Goal: Transaction & Acquisition: Book appointment/travel/reservation

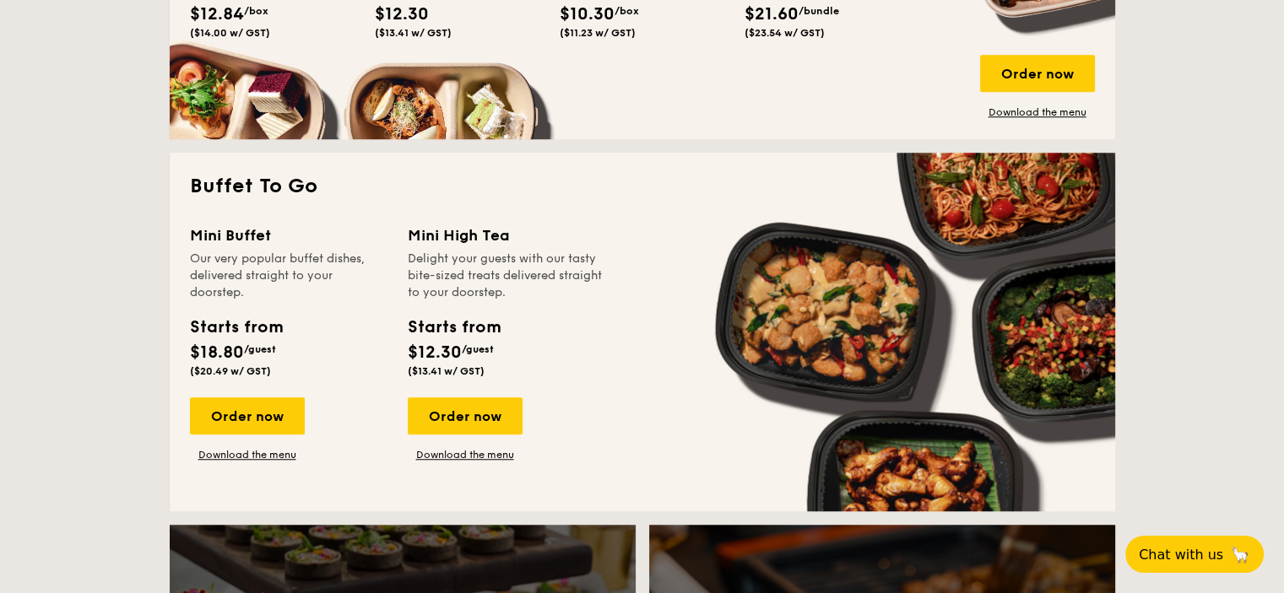
scroll to position [1350, 0]
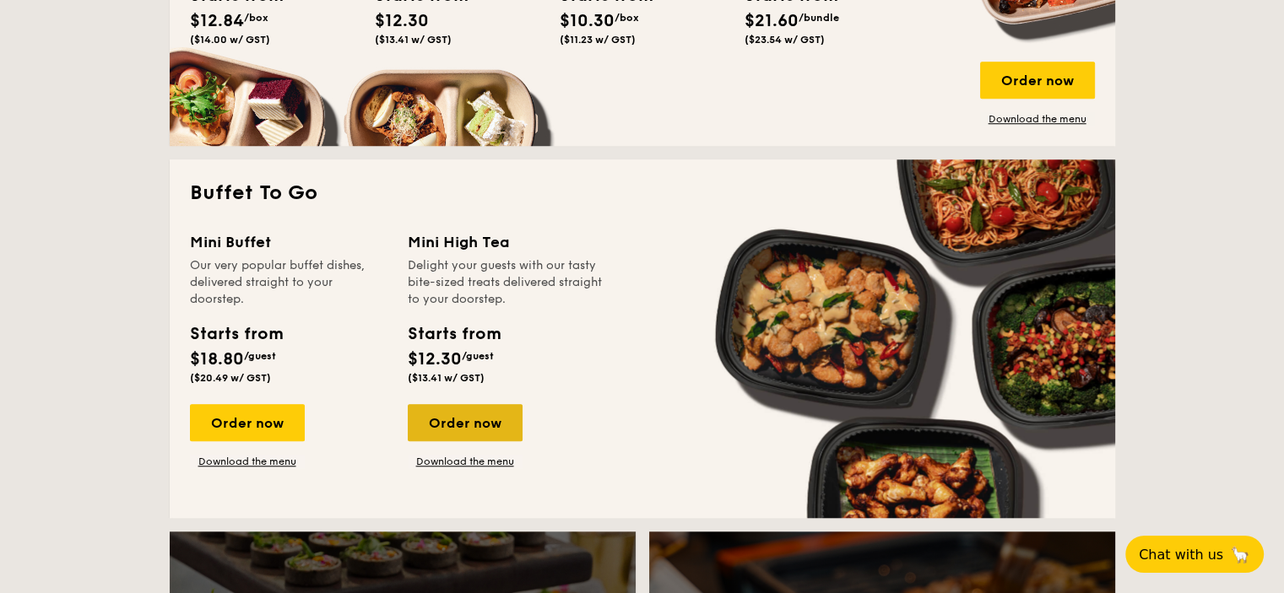
click at [435, 418] on div "Order now" at bounding box center [465, 422] width 115 height 37
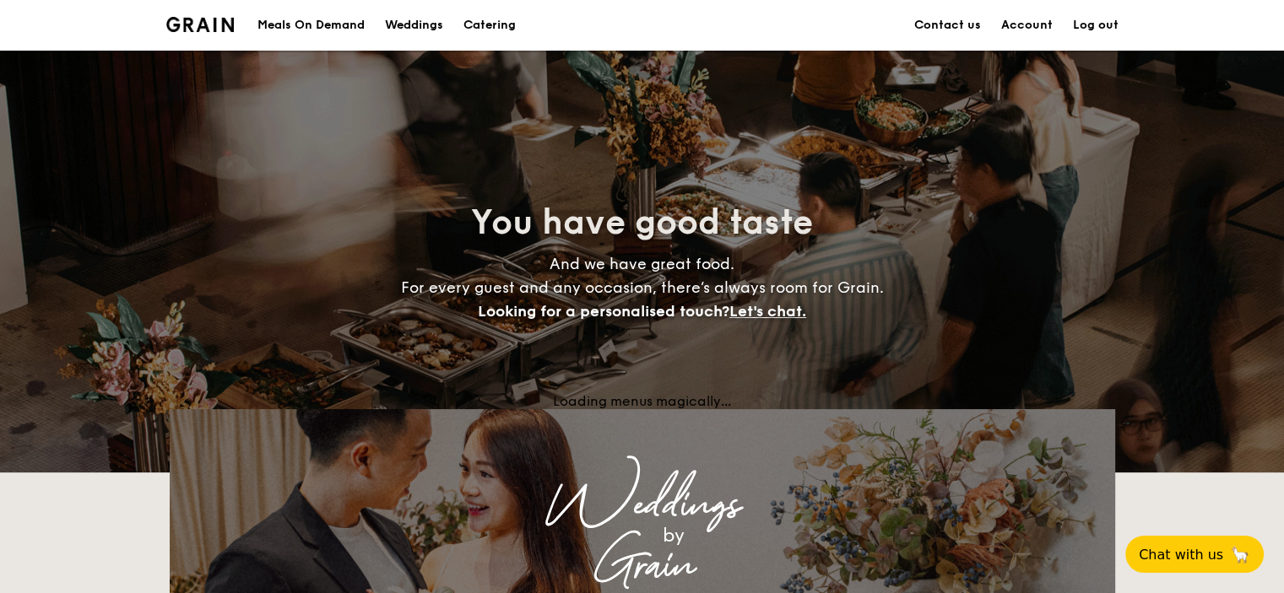
scroll to position [3194, 0]
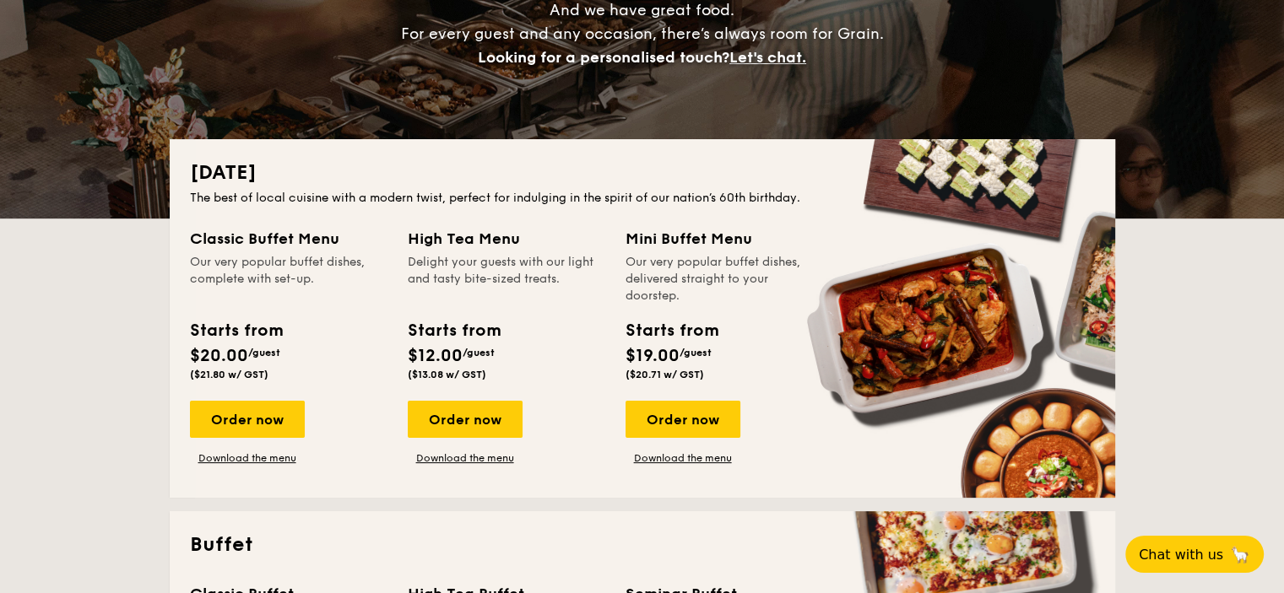
scroll to position [241, 0]
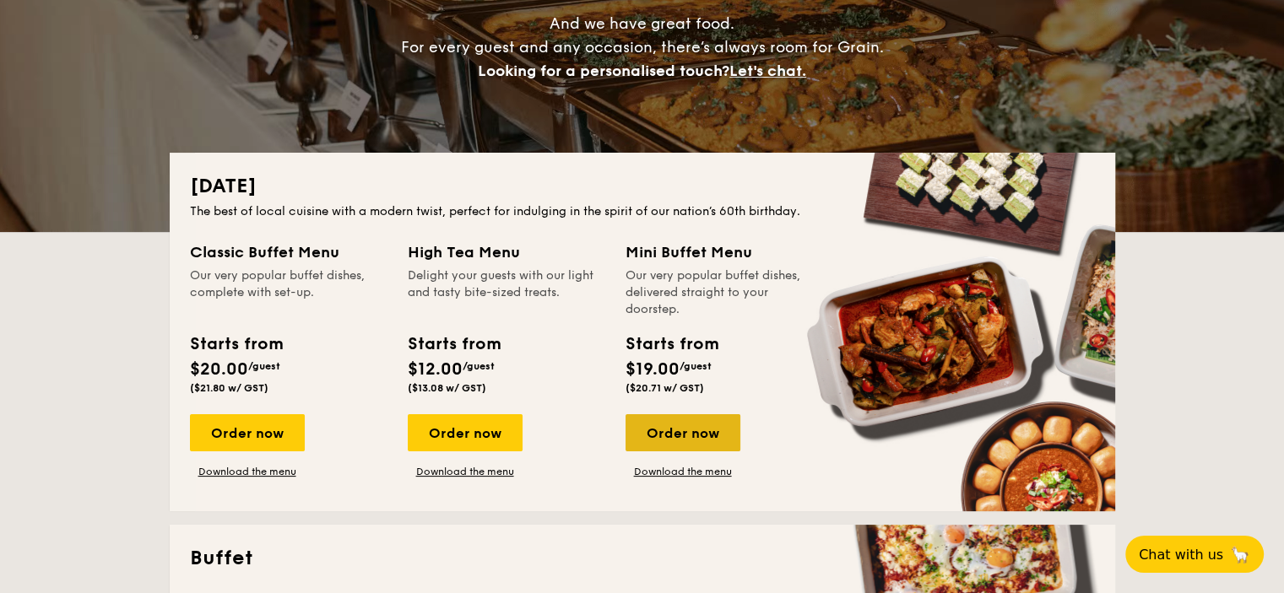
click at [701, 425] on div "Order now" at bounding box center [682, 432] width 115 height 37
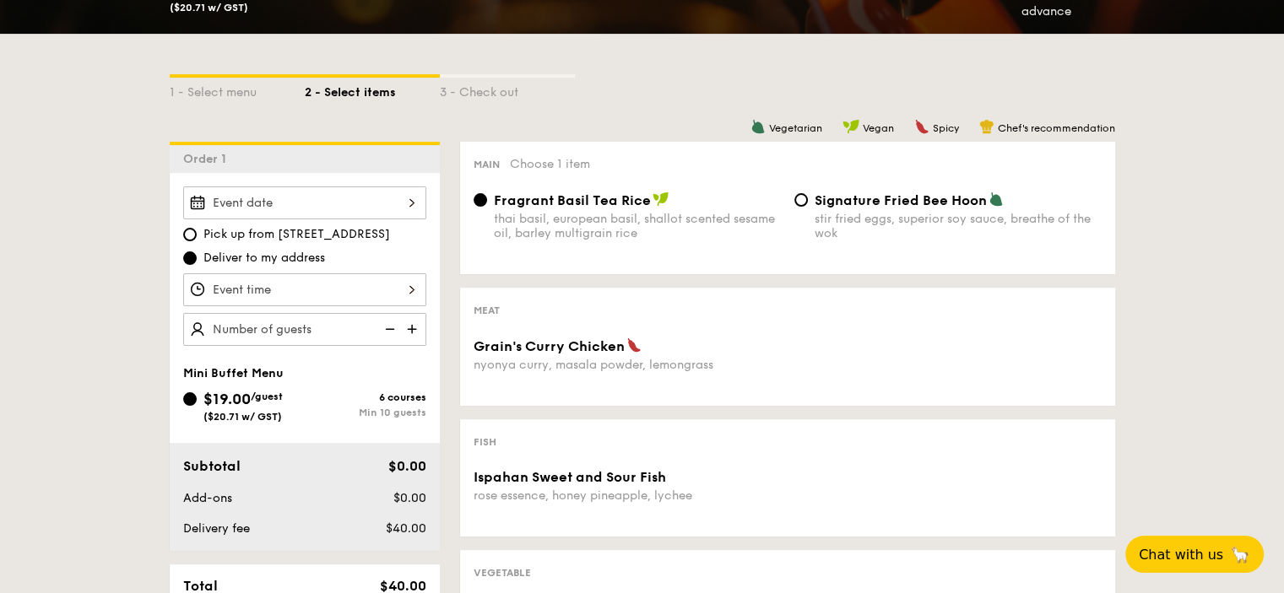
scroll to position [338, 0]
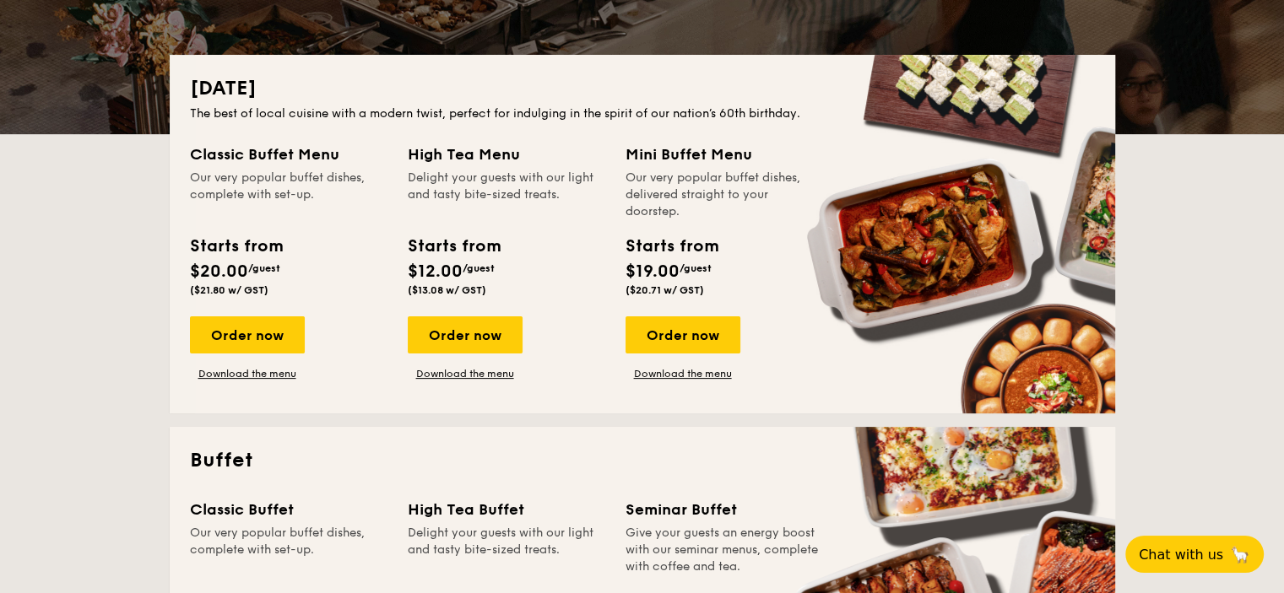
scroll to position [325, 0]
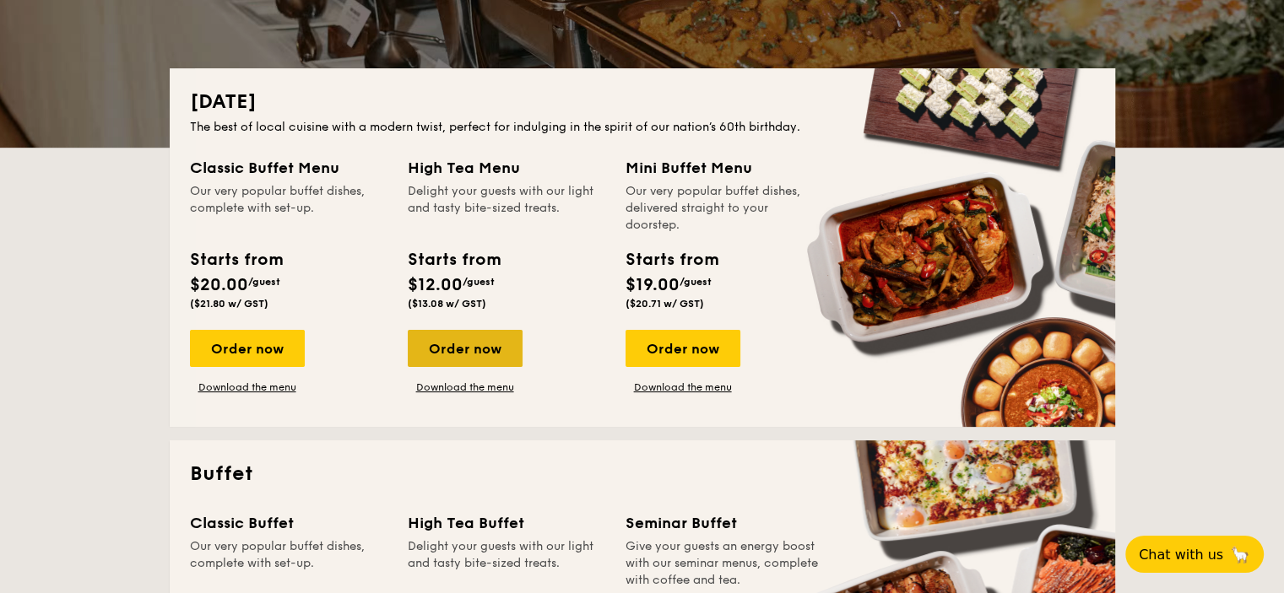
click at [483, 351] on div "Order now" at bounding box center [465, 348] width 115 height 37
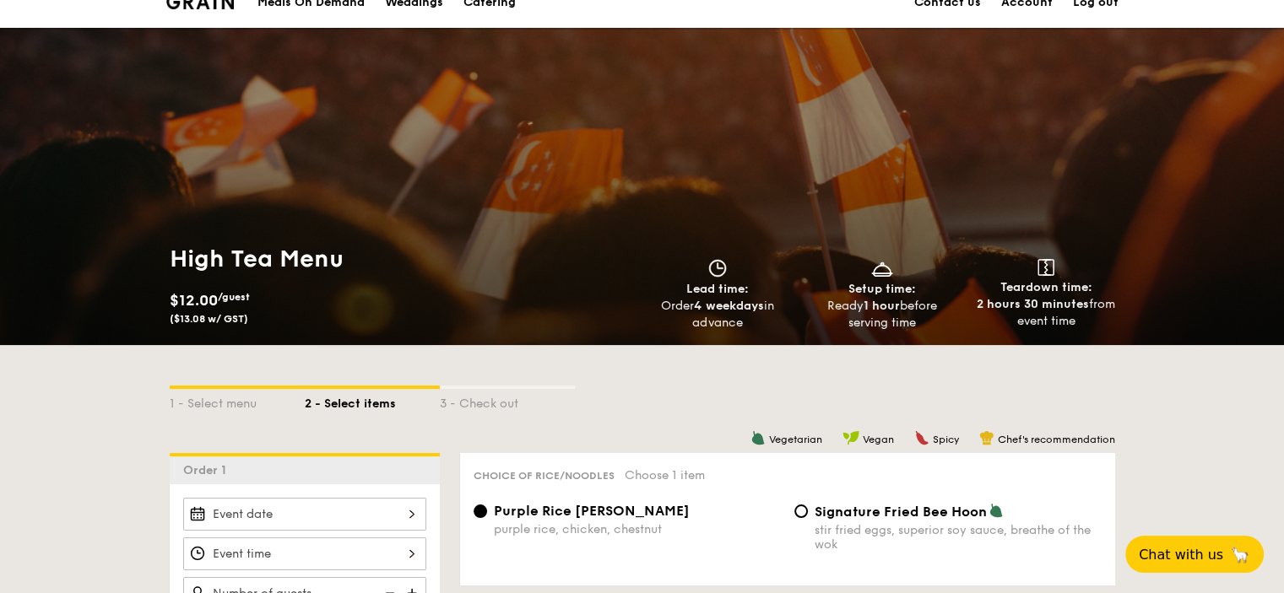
scroll to position [338, 0]
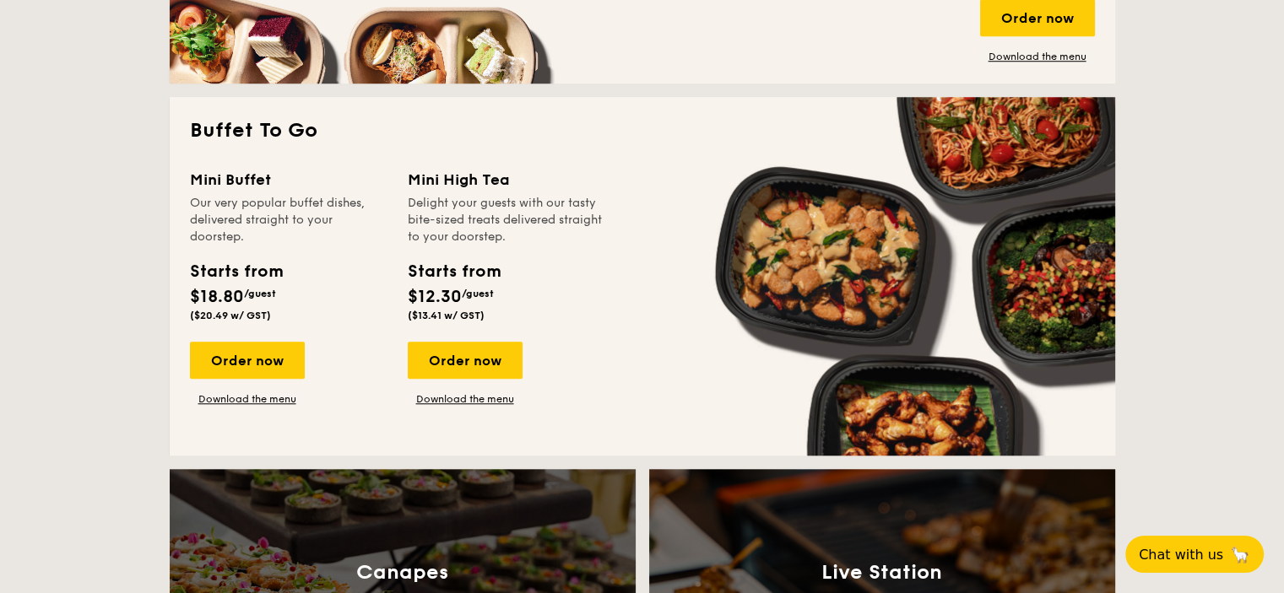
scroll to position [1422, 0]
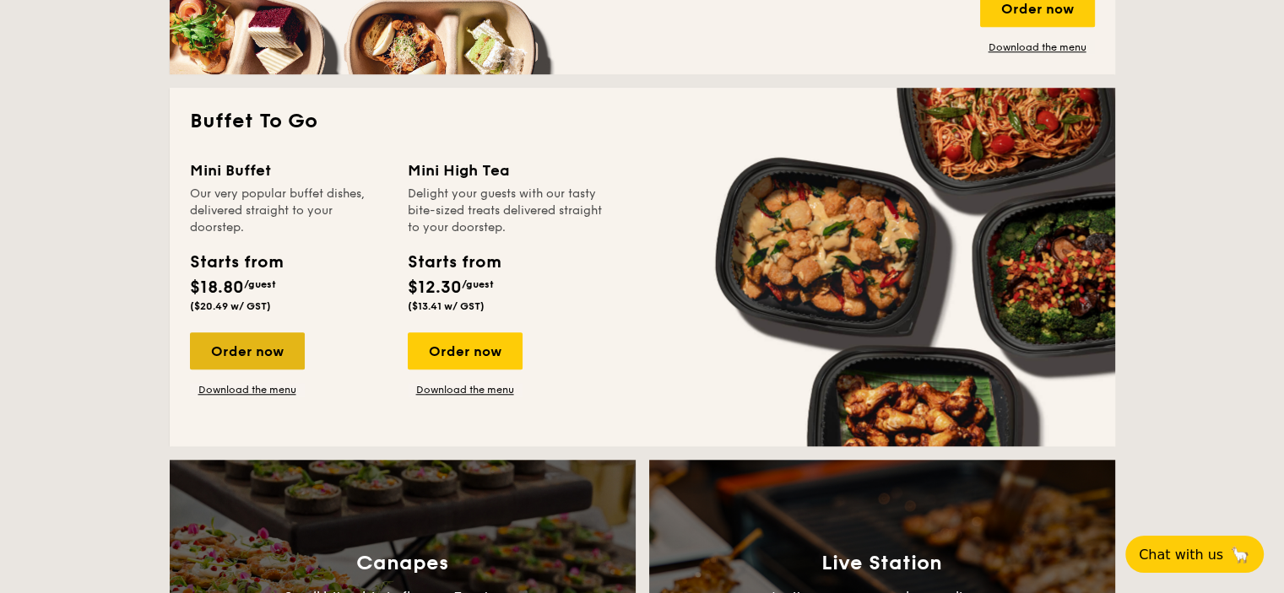
click at [272, 349] on div "Order now" at bounding box center [247, 351] width 115 height 37
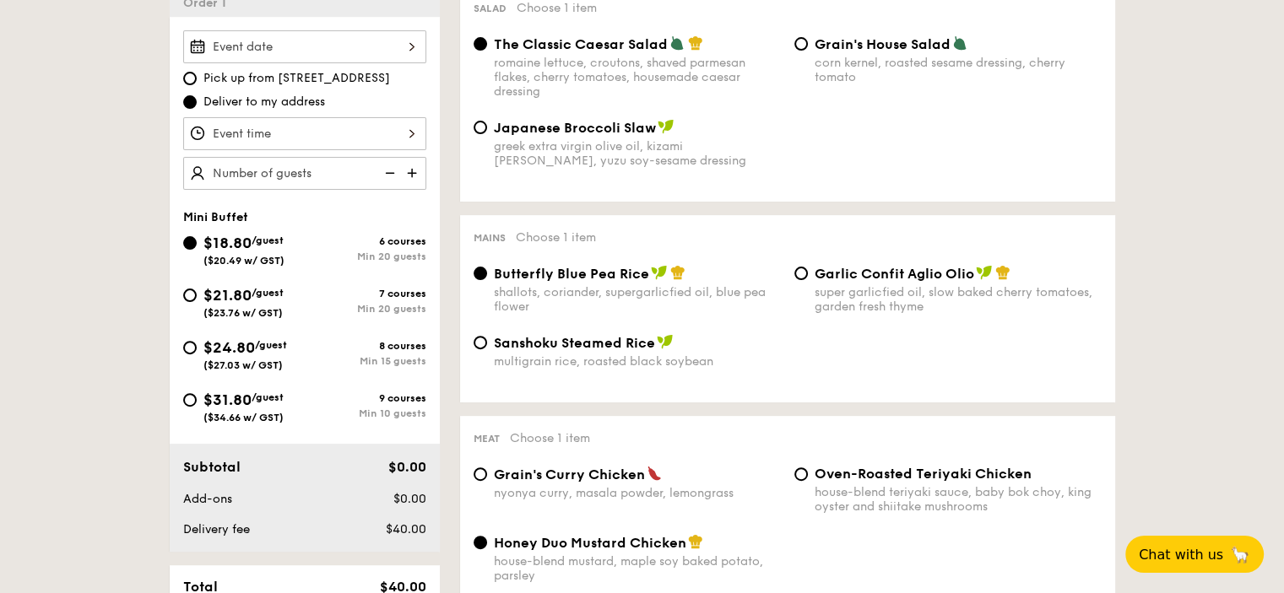
scroll to position [506, 0]
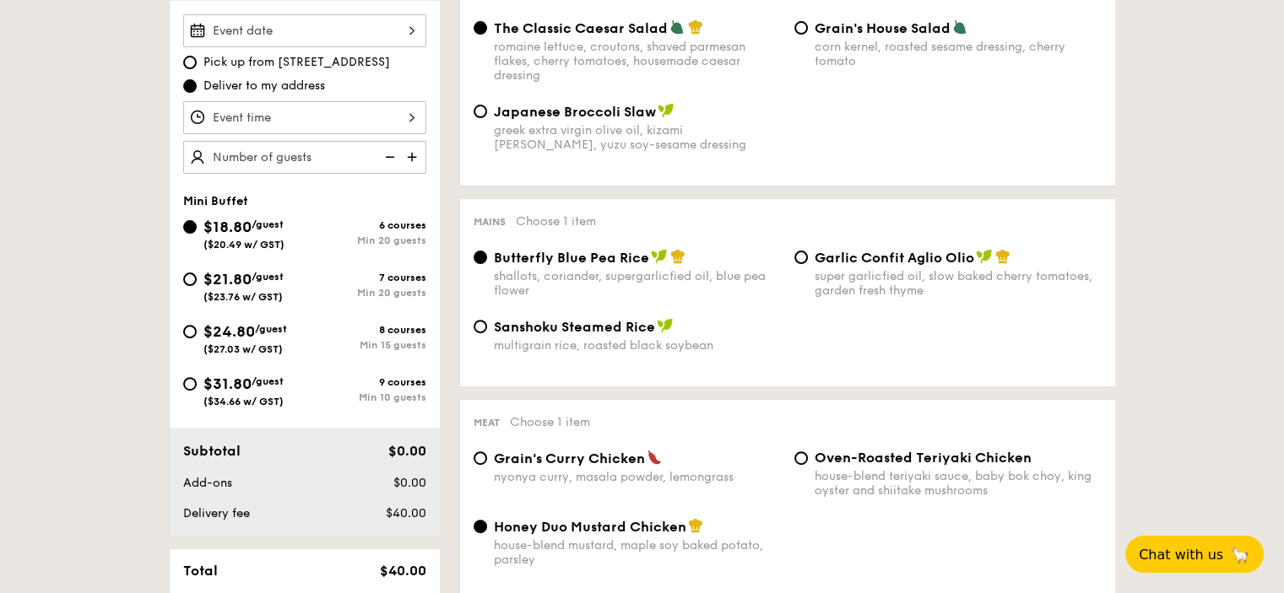
click at [342, 340] on div "Min 15 guests" at bounding box center [366, 345] width 122 height 12
click at [197, 338] on input "$24.80 /guest ($27.03 w/ GST) 8 courses Min 15 guests" at bounding box center [190, 332] width 14 height 14
radio input "true"
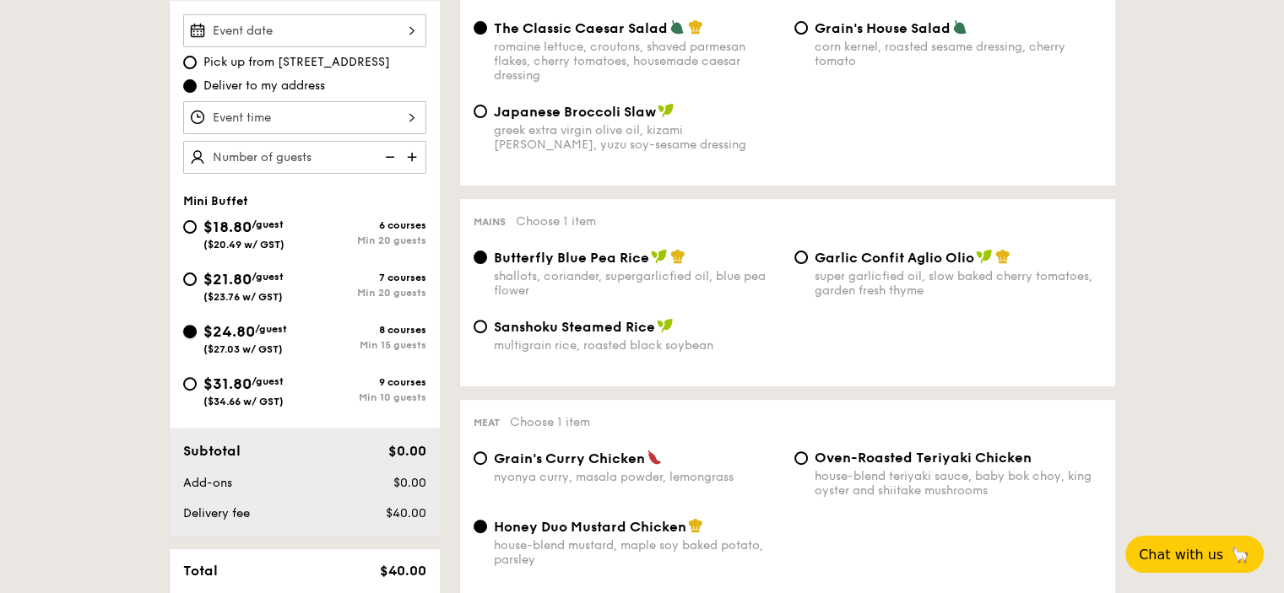
radio input "false"
radio input "true"
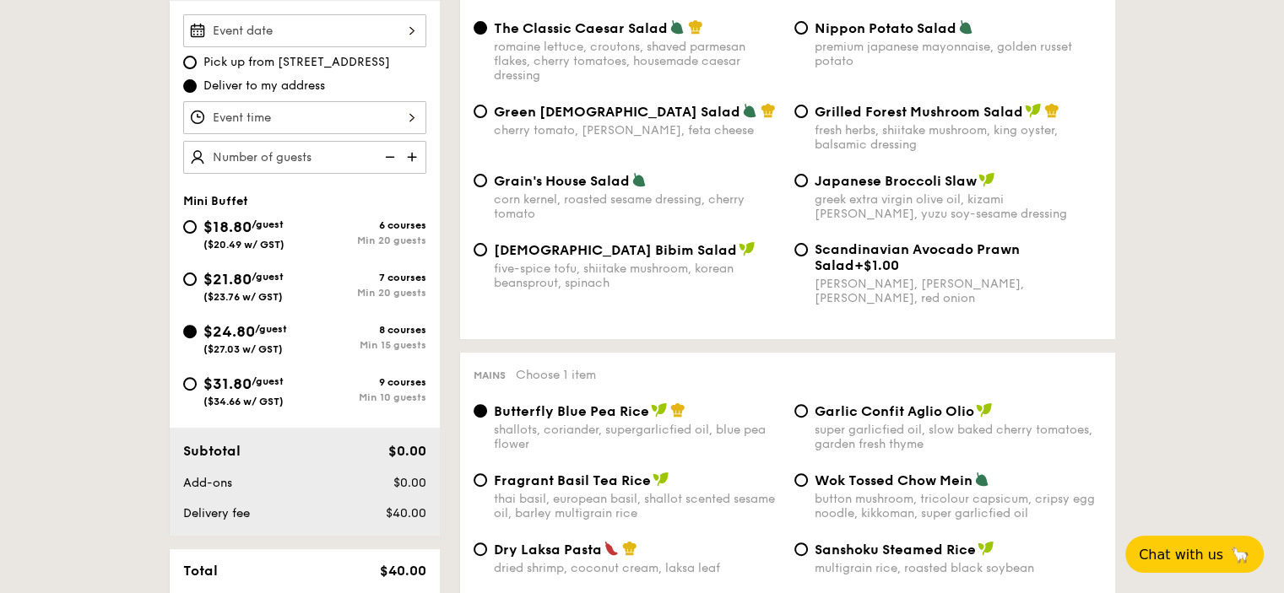
drag, startPoint x: 369, startPoint y: 319, endPoint x: 405, endPoint y: 325, distance: 36.8
click at [409, 322] on div "$24.80 /guest ($27.03 w/ GST) 8 courses Min 15 guests" at bounding box center [304, 337] width 243 height 35
click at [284, 224] on span "/guest" at bounding box center [267, 225] width 32 height 12
click at [197, 224] on input "$18.80 /guest ($20.49 w/ GST) 6 courses Min 20 guests" at bounding box center [190, 227] width 14 height 14
radio input "true"
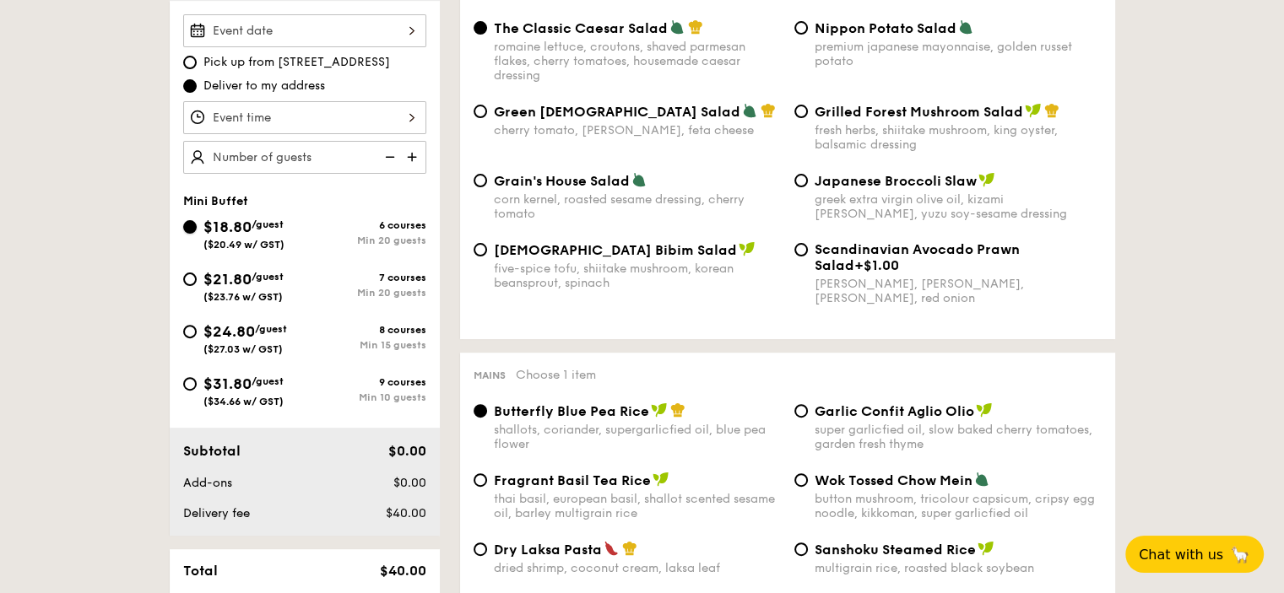
radio input "true"
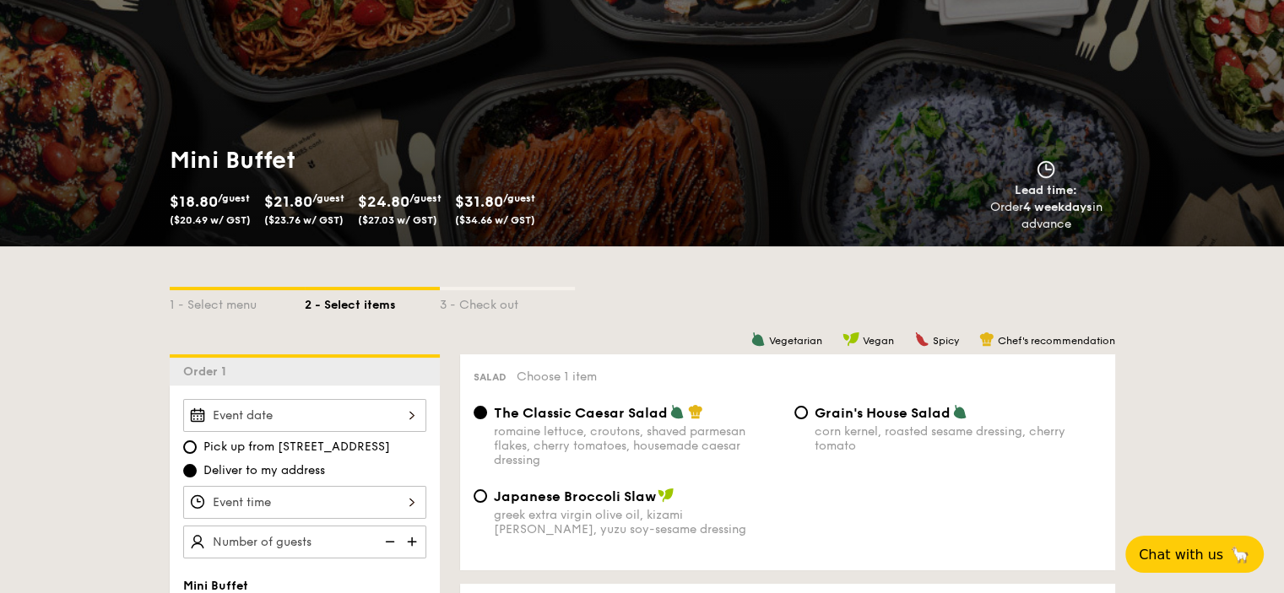
scroll to position [0, 0]
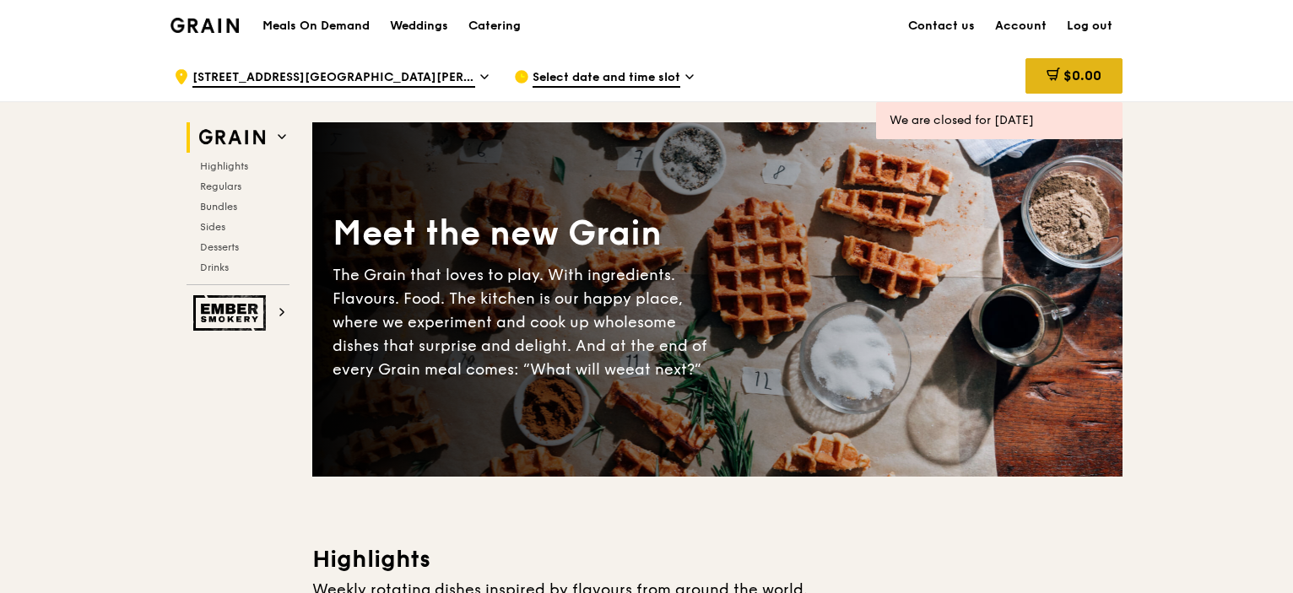
click at [1075, 77] on span "$0.00" at bounding box center [1082, 76] width 38 height 16
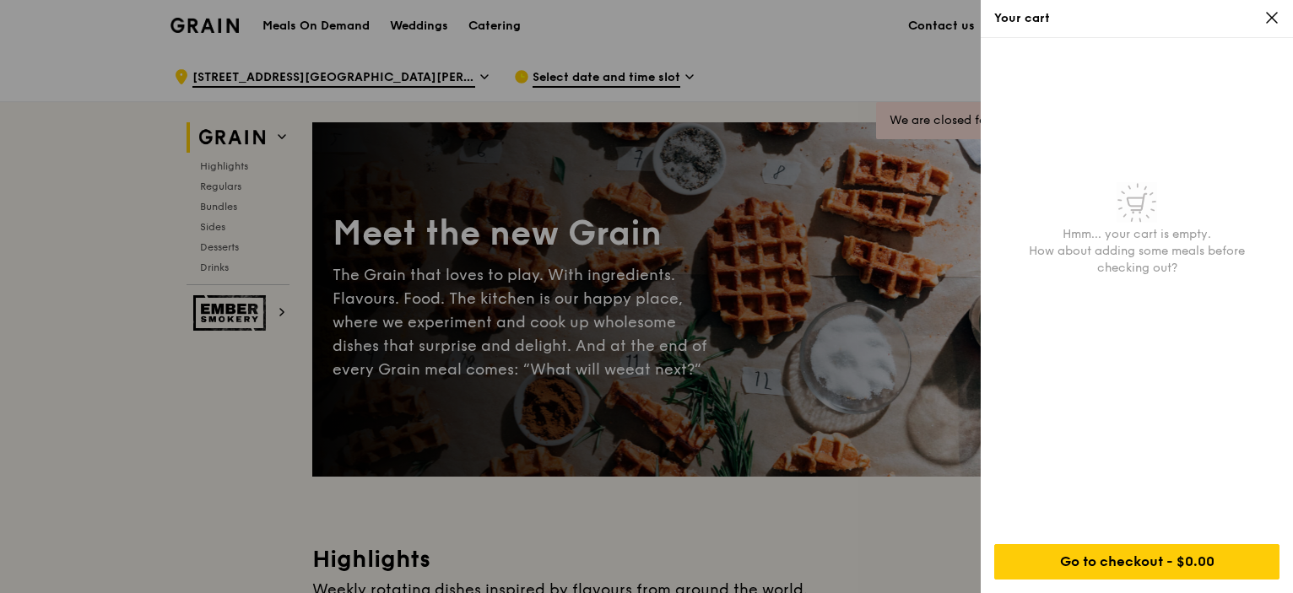
click at [580, 331] on div at bounding box center [646, 296] width 1293 height 593
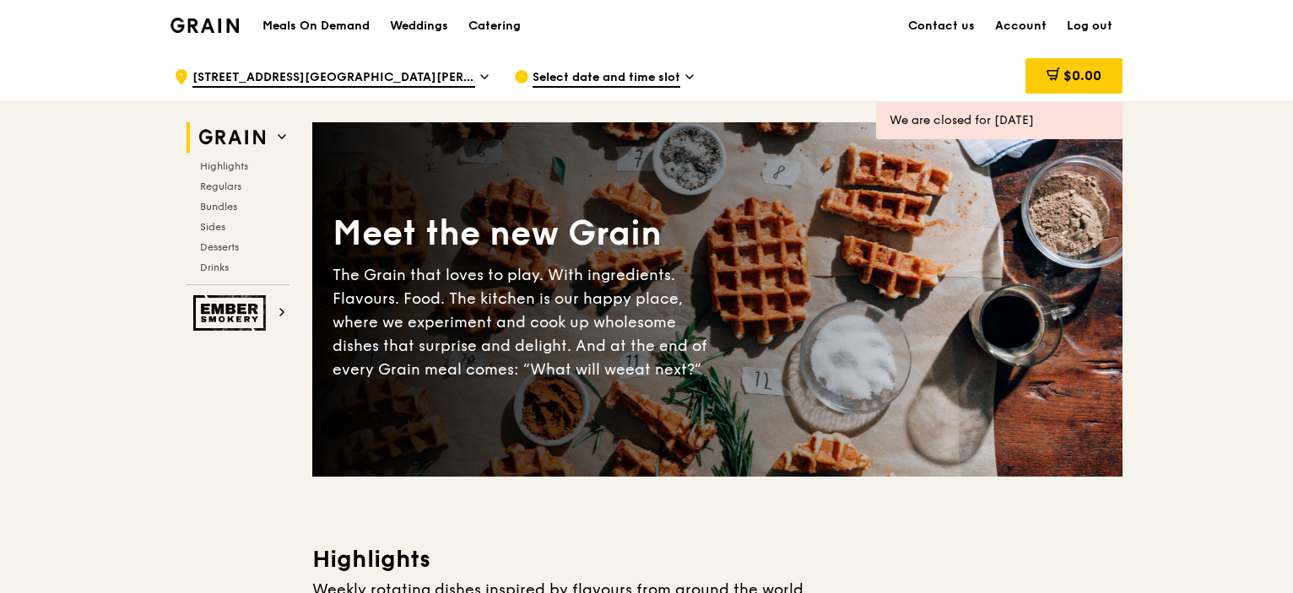
click at [209, 19] on img at bounding box center [204, 25] width 68 height 15
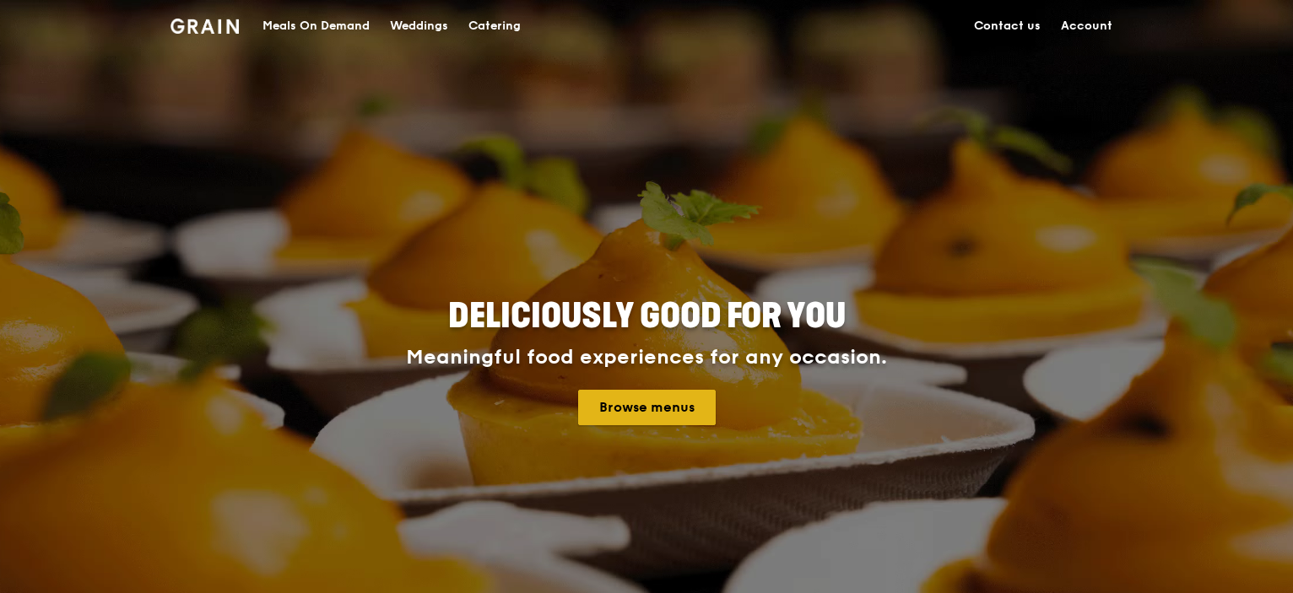
click at [614, 404] on link "Browse menus" at bounding box center [647, 407] width 138 height 35
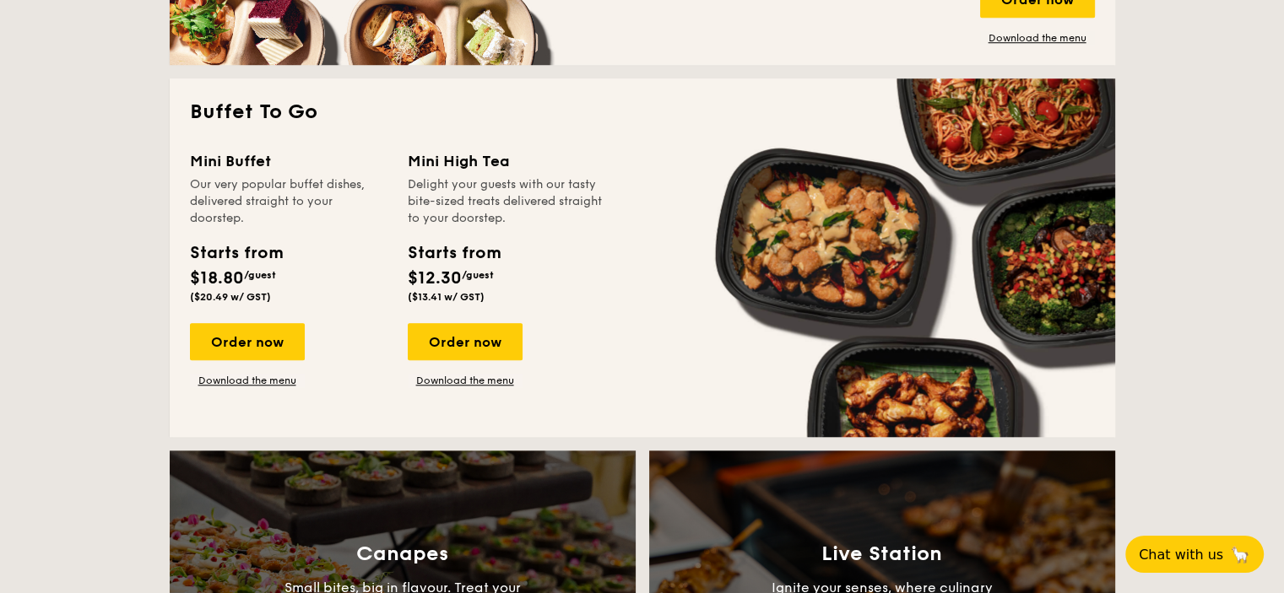
scroll to position [1435, 0]
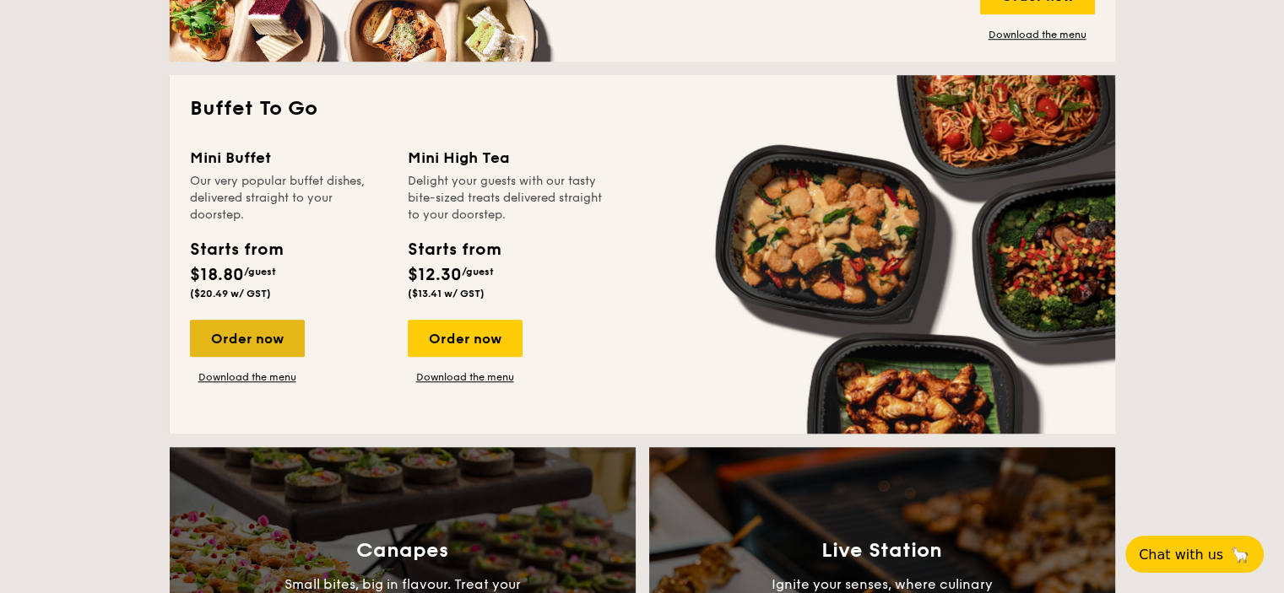
click at [260, 343] on div "Order now" at bounding box center [247, 338] width 115 height 37
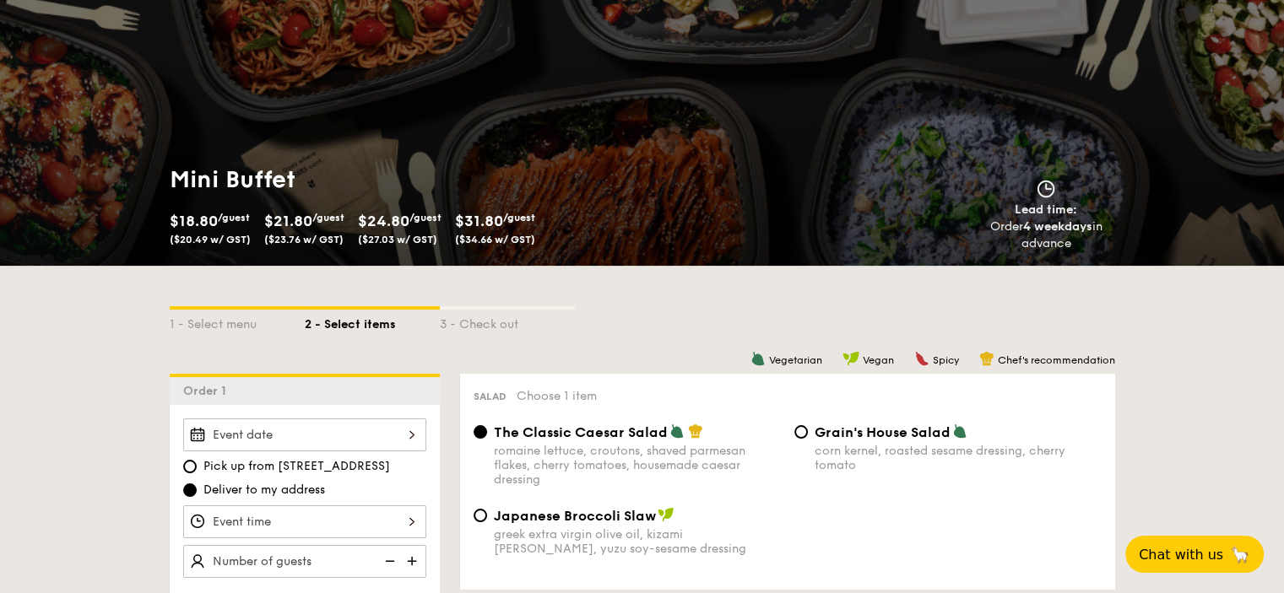
scroll to position [253, 0]
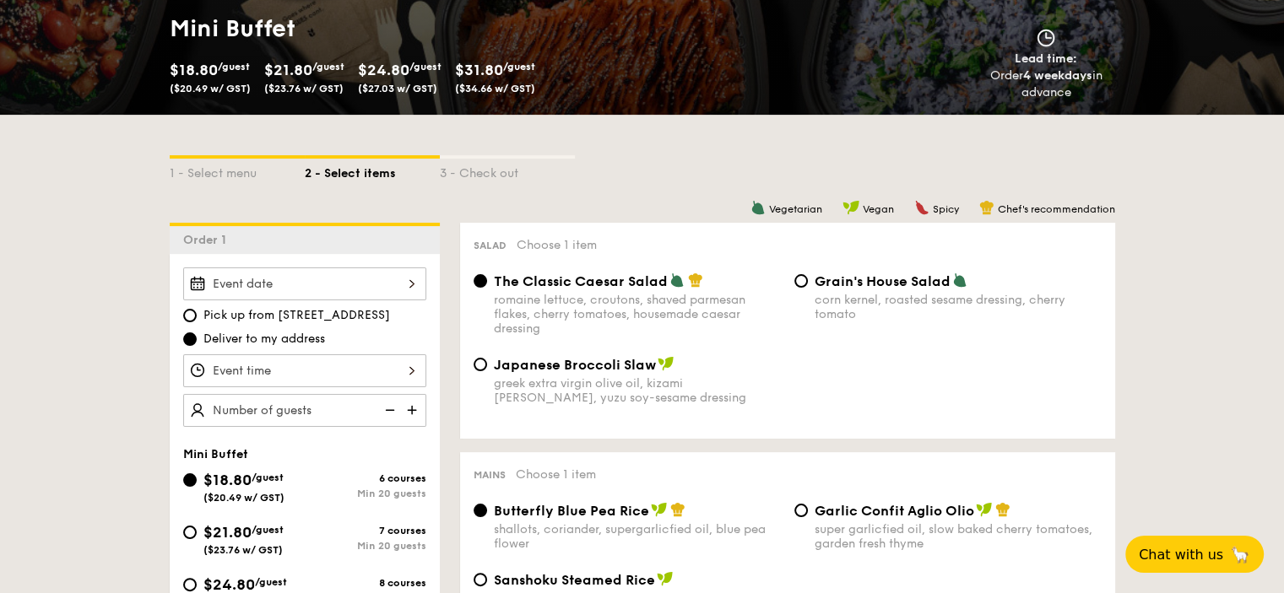
click at [339, 278] on div at bounding box center [304, 284] width 243 height 33
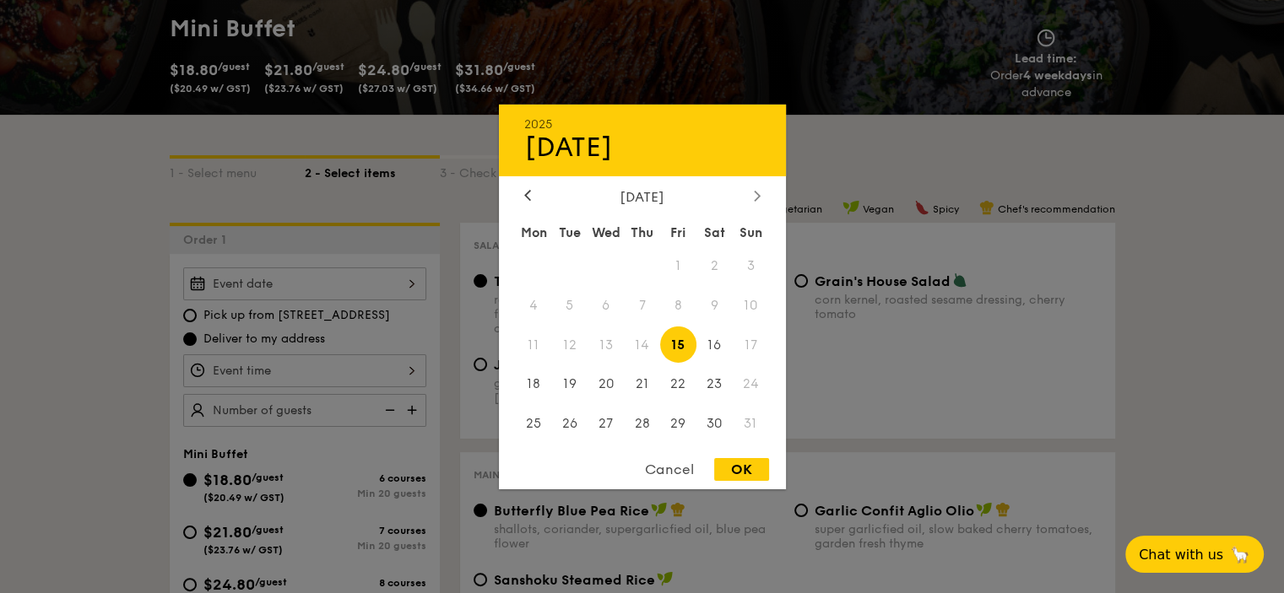
click at [757, 195] on icon at bounding box center [756, 196] width 5 height 10
click at [608, 263] on span "1" at bounding box center [605, 265] width 36 height 36
click at [760, 471] on div "OK" at bounding box center [741, 469] width 55 height 23
type input "[DATE]"
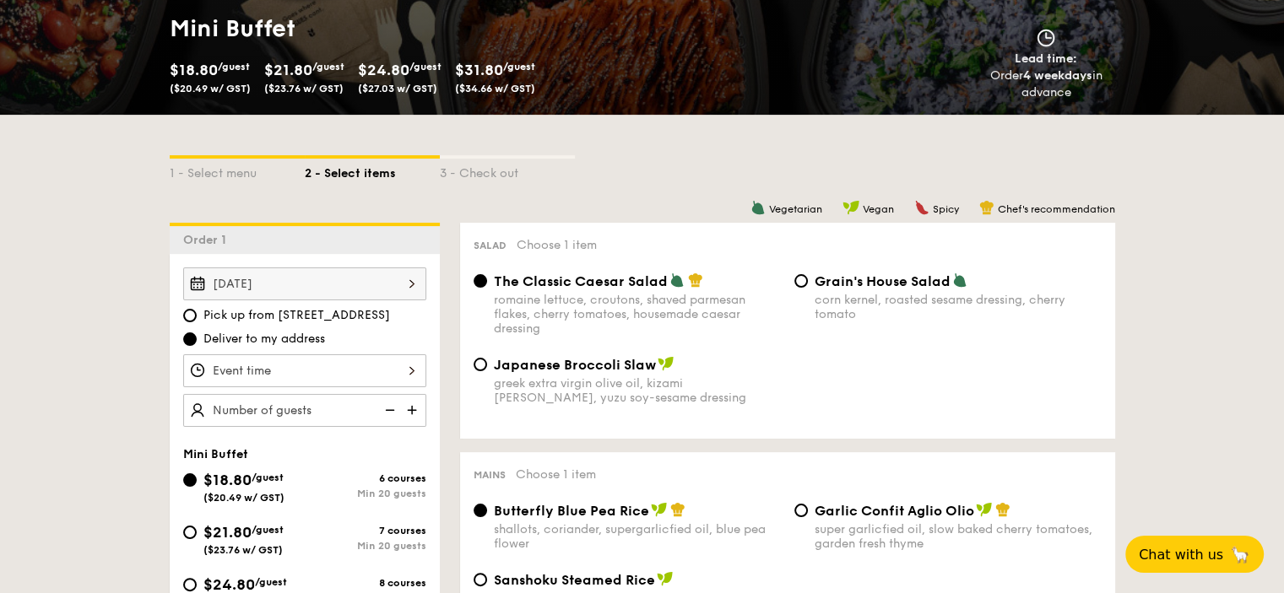
click at [338, 368] on div at bounding box center [304, 370] width 243 height 33
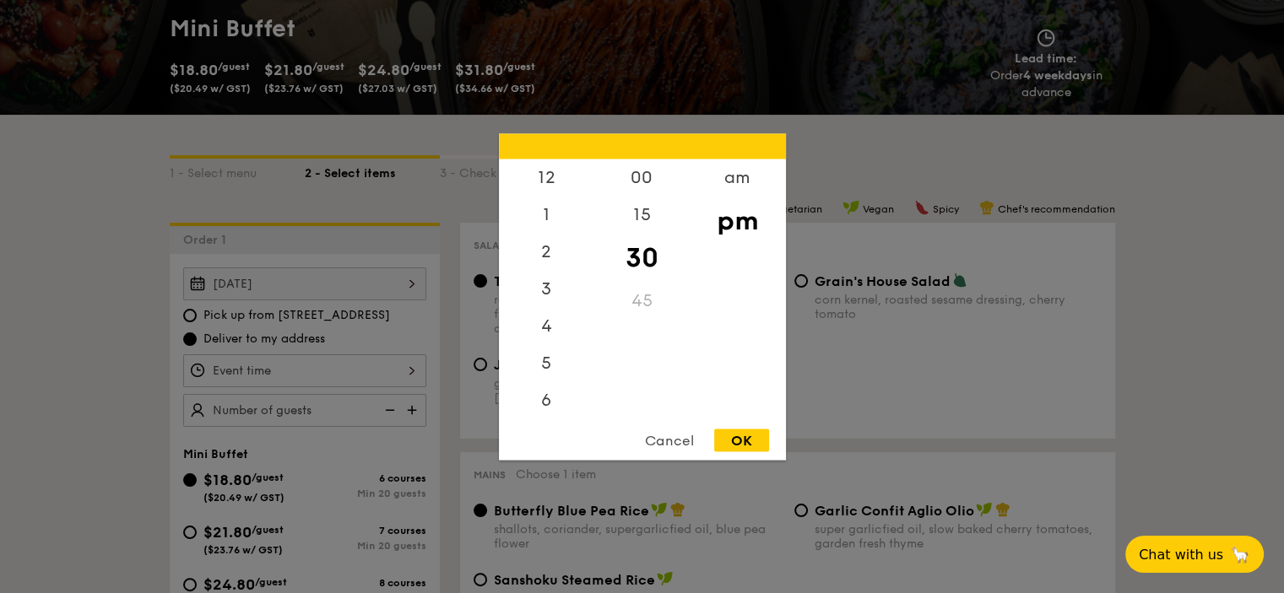
scroll to position [74, 0]
click at [545, 168] on div "2" at bounding box center [546, 183] width 95 height 49
click at [541, 178] on div "12" at bounding box center [546, 183] width 95 height 49
click at [757, 433] on div "OK" at bounding box center [741, 440] width 55 height 23
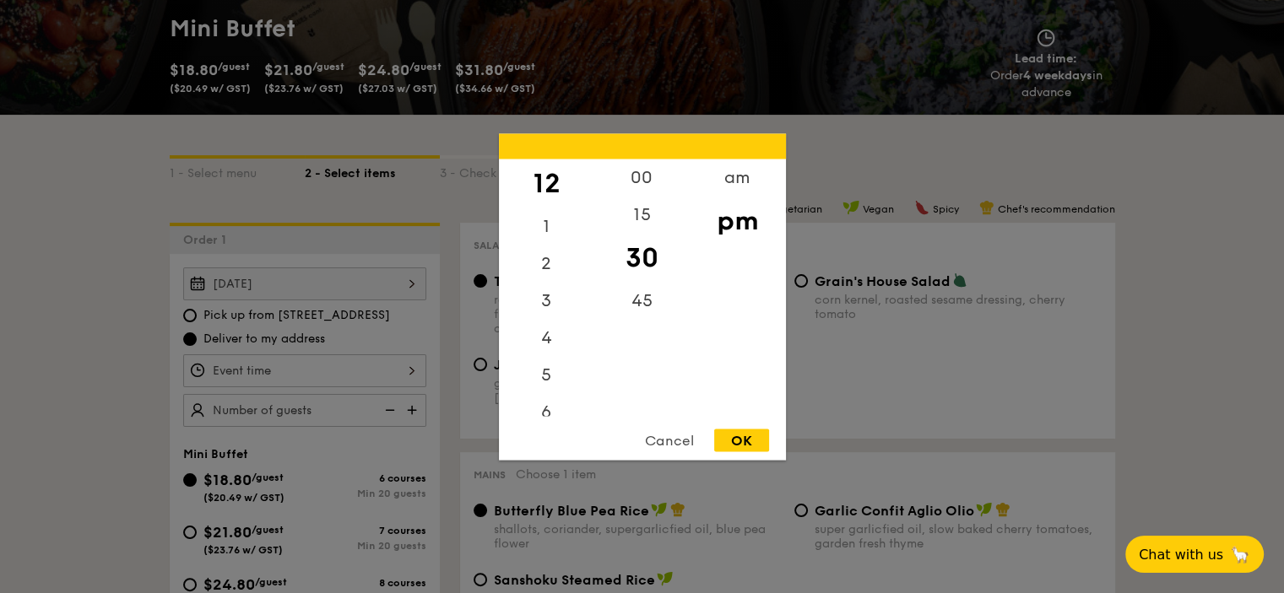
type input "12:30PM"
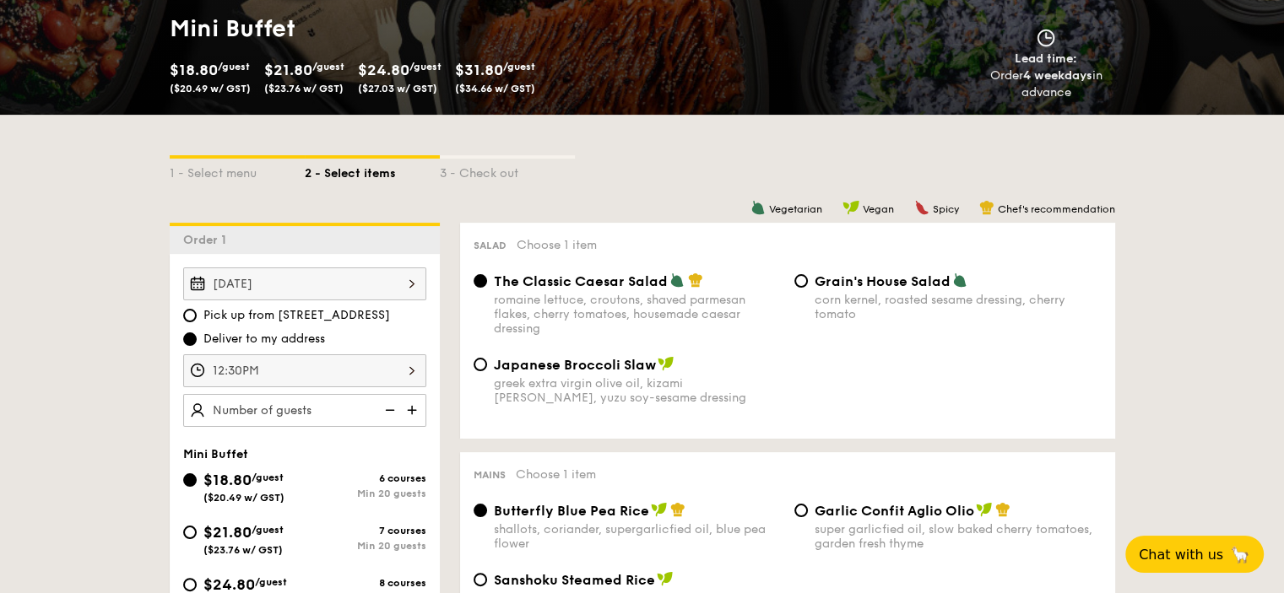
click at [415, 401] on img at bounding box center [413, 410] width 25 height 32
type input "25 guests"
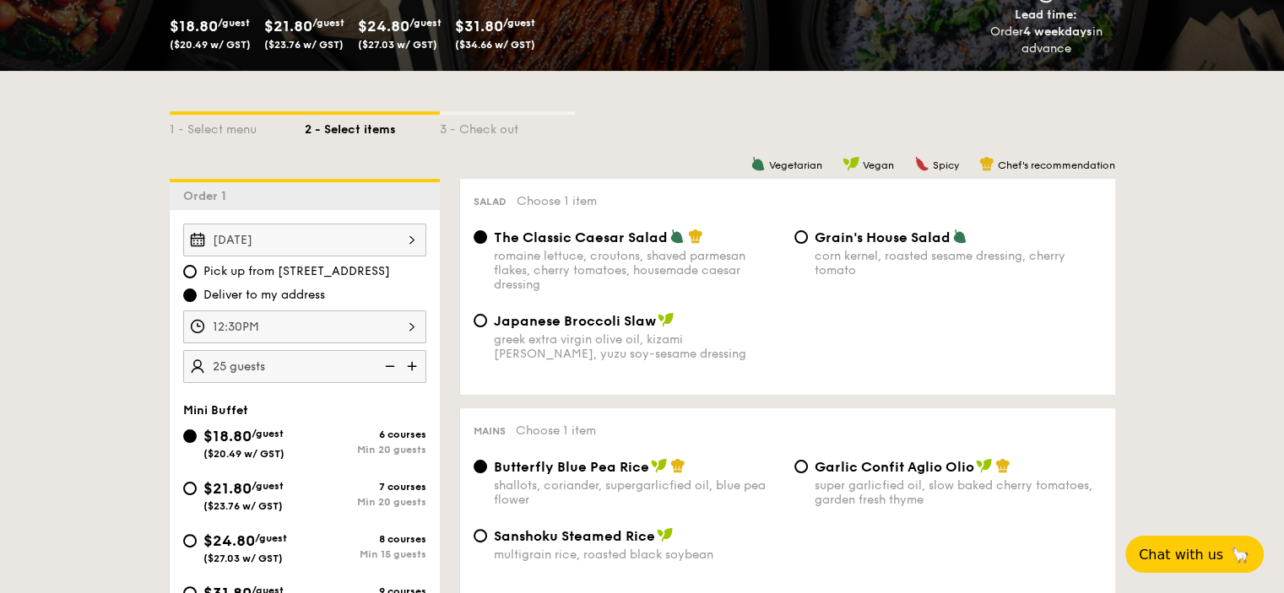
scroll to position [422, 0]
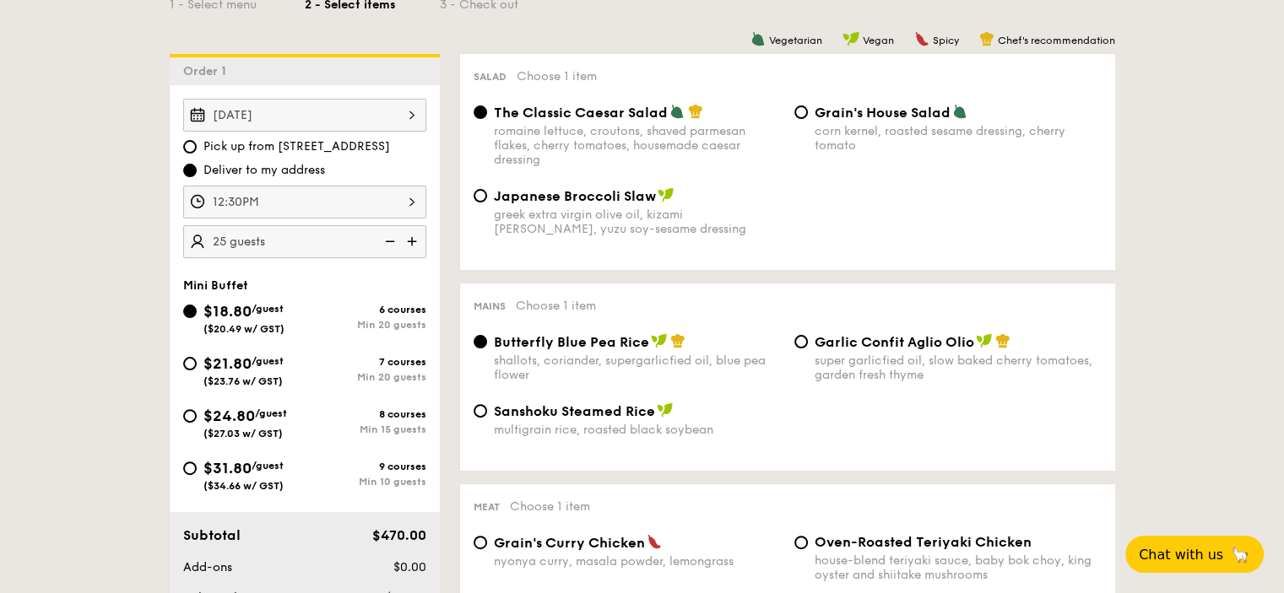
click at [957, 360] on div "super garlicfied oil, slow baked cherry tomatoes, garden fresh thyme" at bounding box center [957, 368] width 287 height 29
click at [808, 349] on input "Garlic Confit Aglio Olio super garlicfied oil, slow baked cherry tomatoes, gard…" at bounding box center [801, 342] width 14 height 14
radio input "true"
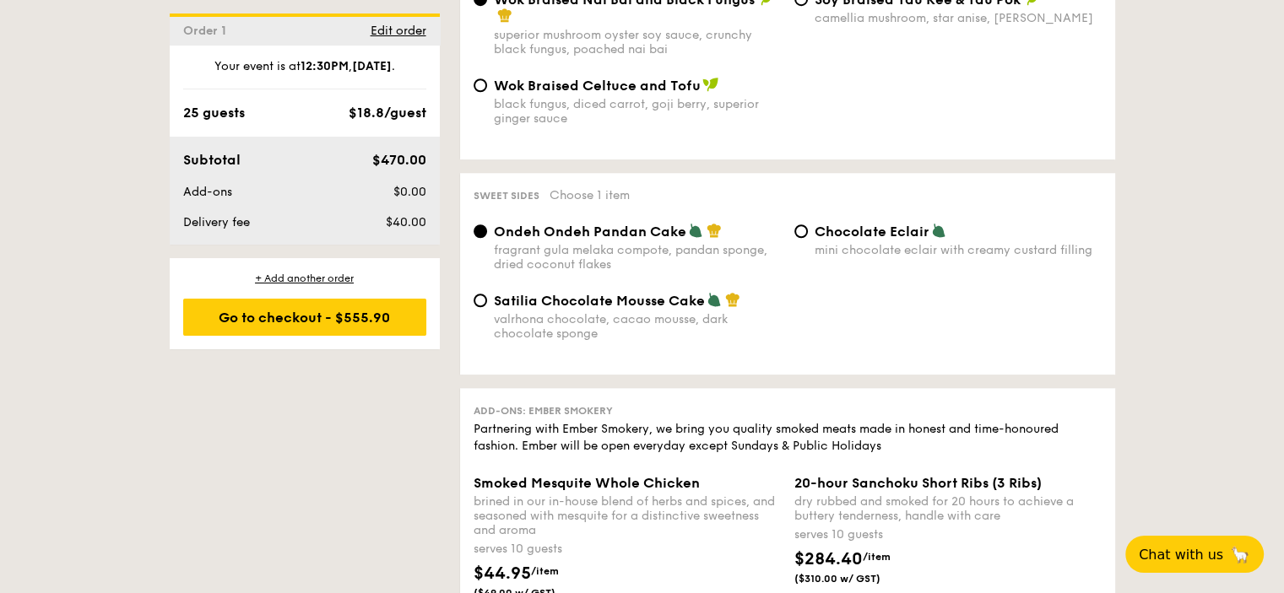
scroll to position [1519, 0]
